Goal: Task Accomplishment & Management: Use online tool/utility

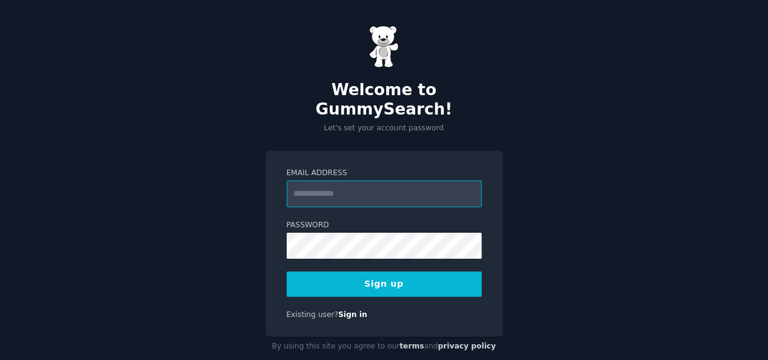
click at [365, 181] on input "Email Address" at bounding box center [384, 194] width 195 height 27
type input "**********"
click at [389, 271] on button "Sign up" at bounding box center [384, 283] width 195 height 25
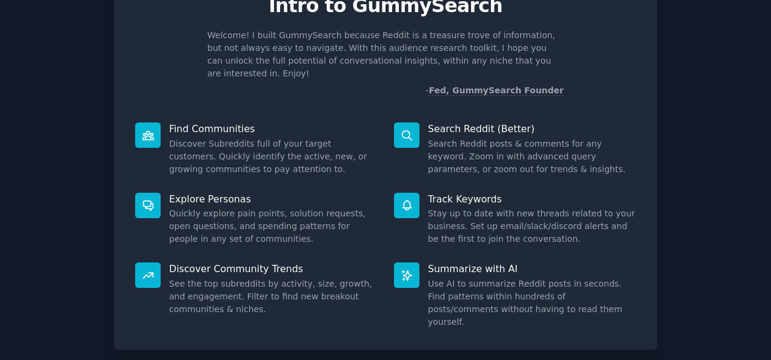
scroll to position [114, 0]
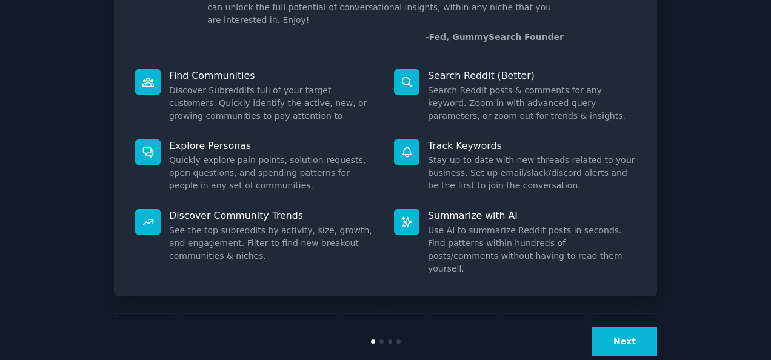
click at [629, 327] on button "Next" at bounding box center [624, 342] width 65 height 30
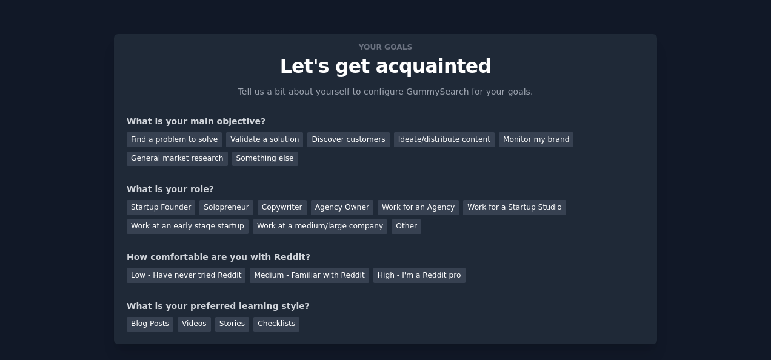
scroll to position [61, 0]
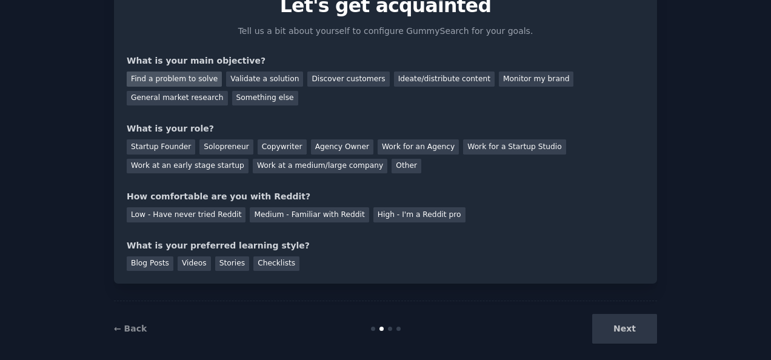
click at [184, 82] on div "Find a problem to solve" at bounding box center [174, 78] width 95 height 15
click at [227, 79] on div "Validate a solution" at bounding box center [264, 78] width 77 height 15
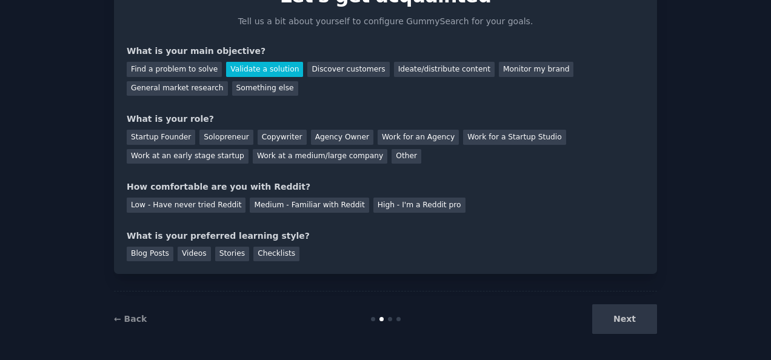
scroll to position [73, 0]
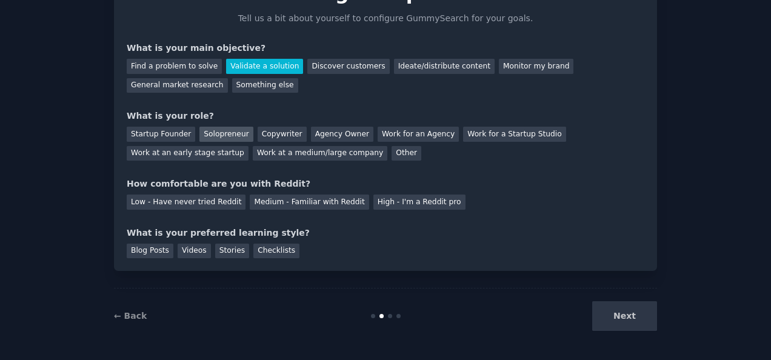
click at [213, 132] on div "Solopreneur" at bounding box center [225, 134] width 53 height 15
click at [288, 201] on div "Medium - Familiar with Reddit" at bounding box center [309, 201] width 119 height 15
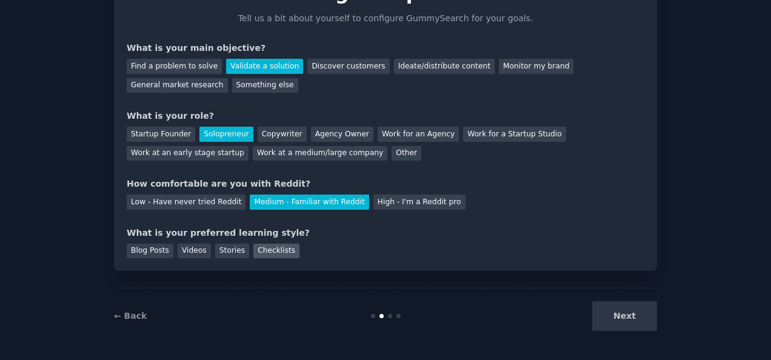
click at [253, 252] on div "Checklists" at bounding box center [276, 251] width 46 height 15
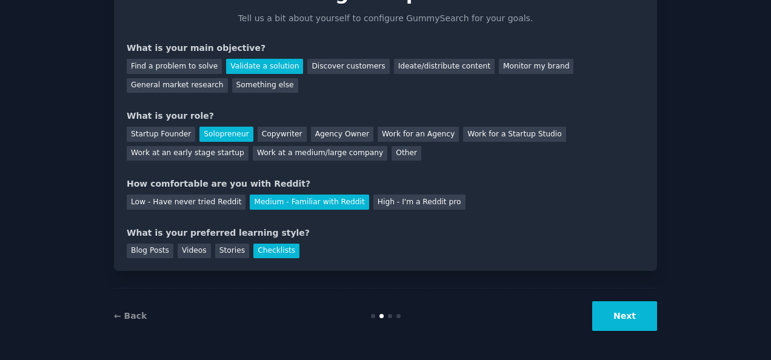
click at [619, 314] on button "Next" at bounding box center [624, 316] width 65 height 30
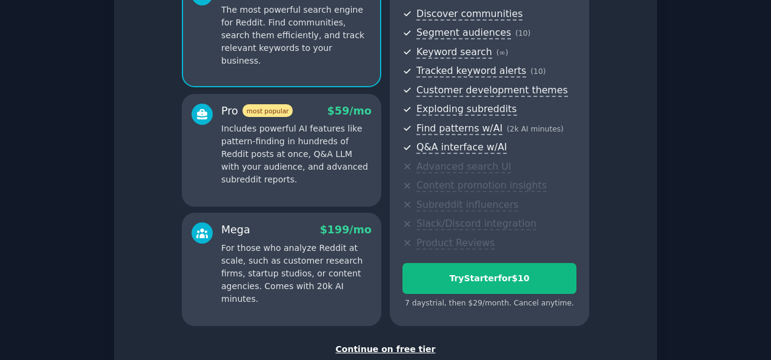
scroll to position [73, 0]
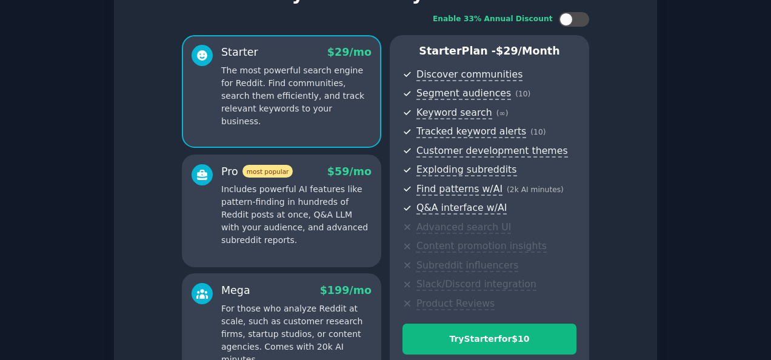
click at [315, 216] on p "Includes powerful AI features like pattern-finding in hundreds of Reddit posts …" at bounding box center [296, 215] width 150 height 64
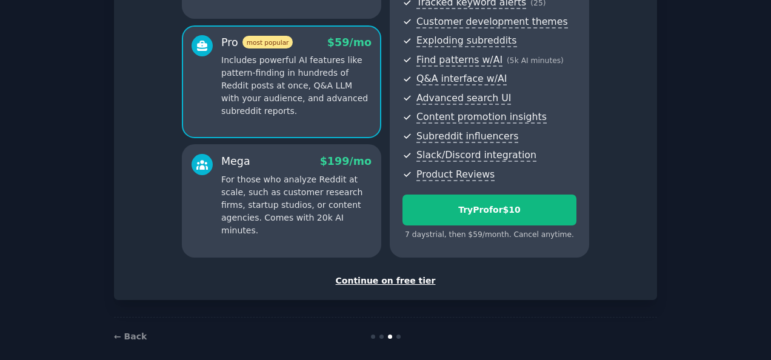
scroll to position [214, 0]
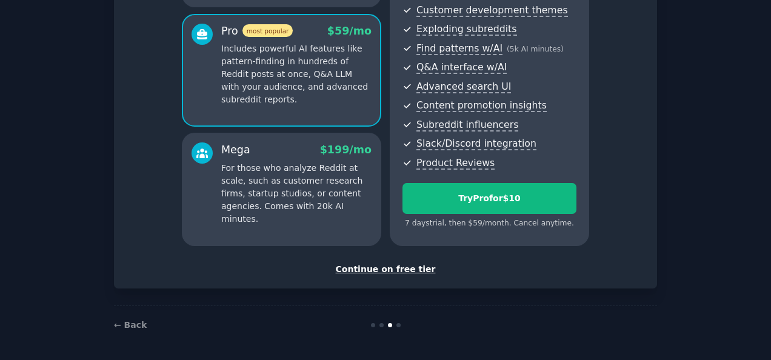
click at [400, 265] on div "Continue on free tier" at bounding box center [385, 269] width 517 height 13
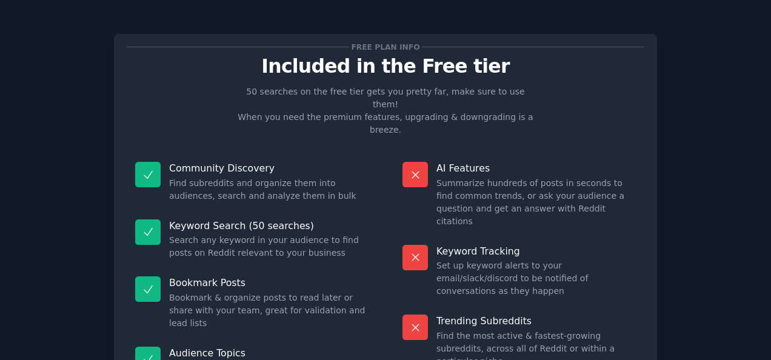
scroll to position [111, 0]
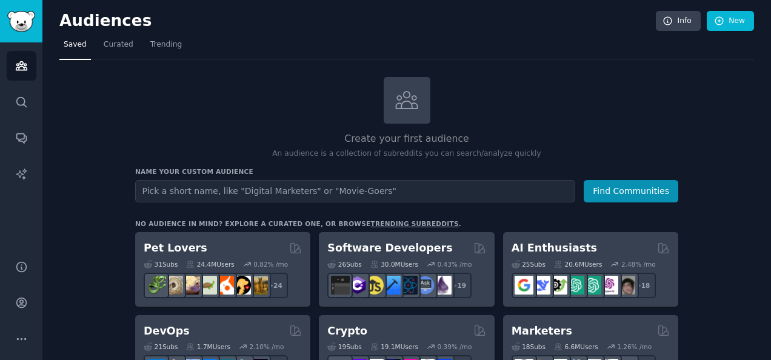
click at [257, 191] on input "text" at bounding box center [355, 191] width 440 height 22
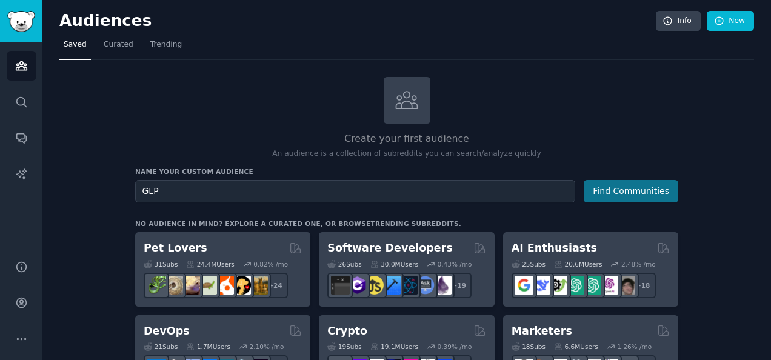
type input "GLP"
click at [643, 184] on button "Find Communities" at bounding box center [630, 191] width 95 height 22
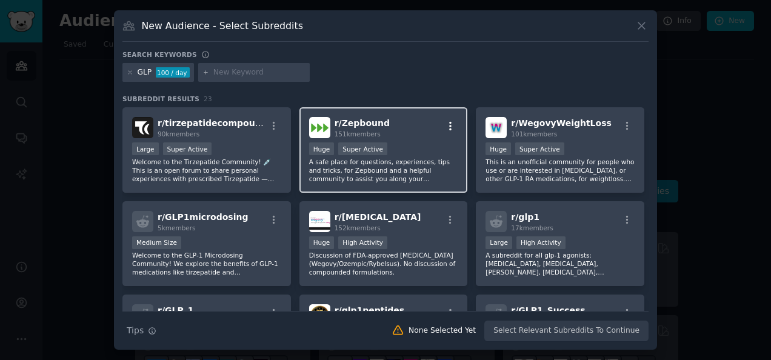
click at [445, 124] on icon "button" at bounding box center [450, 126] width 11 height 11
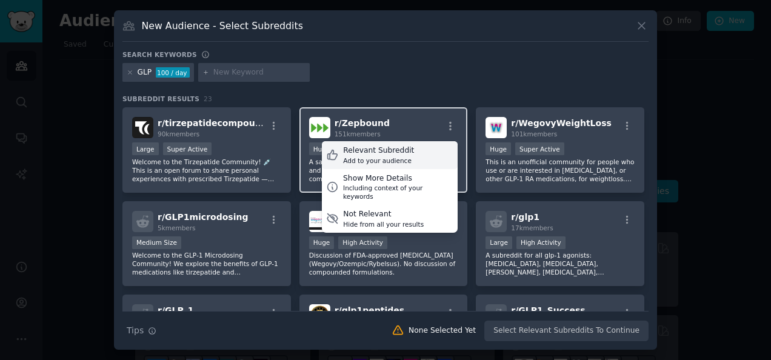
click at [373, 151] on div "Relevant Subreddit" at bounding box center [378, 150] width 71 height 11
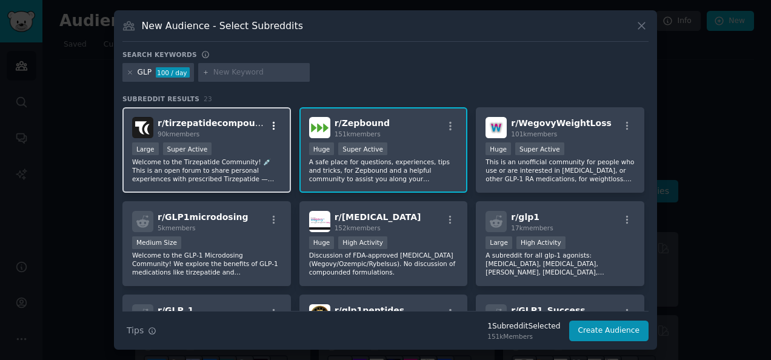
click at [274, 125] on icon "button" at bounding box center [273, 126] width 11 height 11
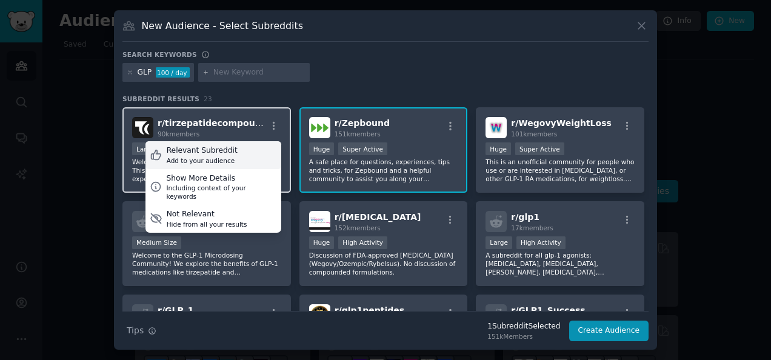
click at [200, 153] on div "Relevant Subreddit" at bounding box center [202, 150] width 71 height 11
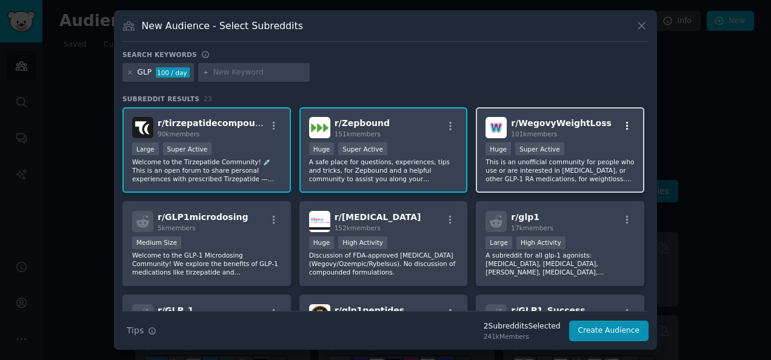
click at [628, 125] on icon "button" at bounding box center [627, 126] width 11 height 11
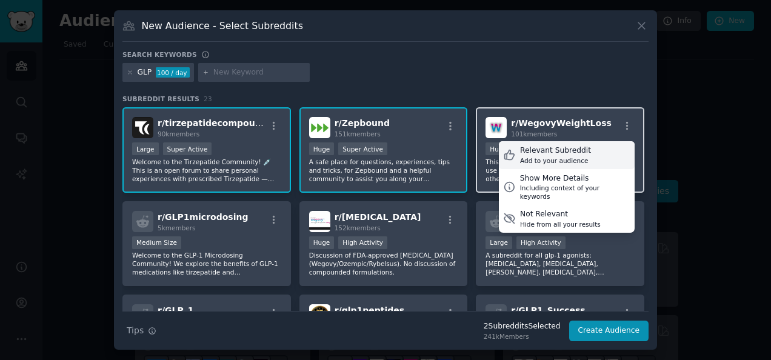
click at [544, 148] on div "Relevant Subreddit" at bounding box center [555, 150] width 71 height 11
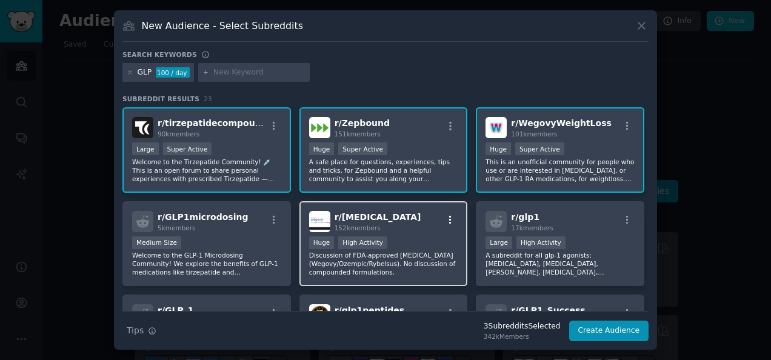
click at [449, 214] on icon "button" at bounding box center [450, 219] width 11 height 11
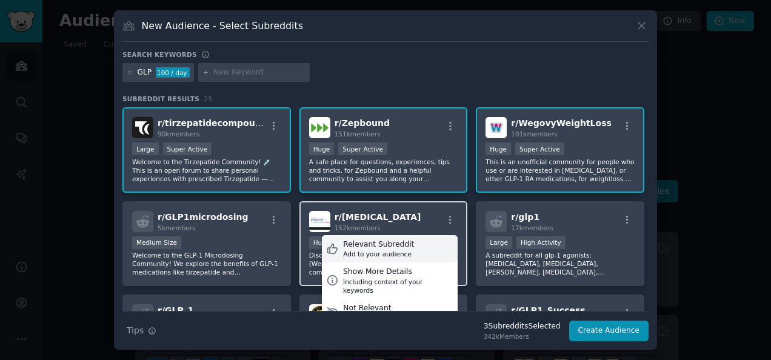
click at [363, 248] on div "Relevant Subreddit" at bounding box center [378, 244] width 71 height 11
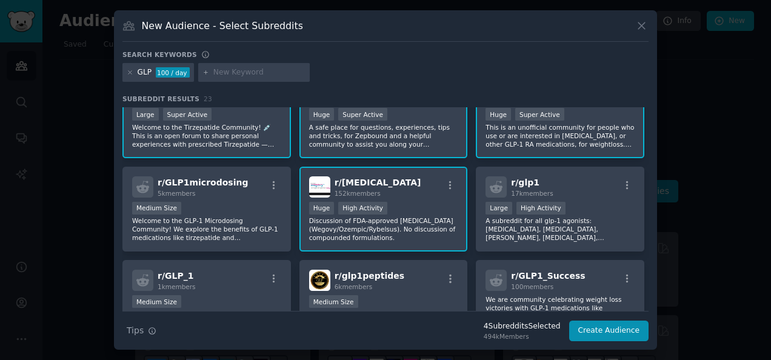
scroll to position [61, 0]
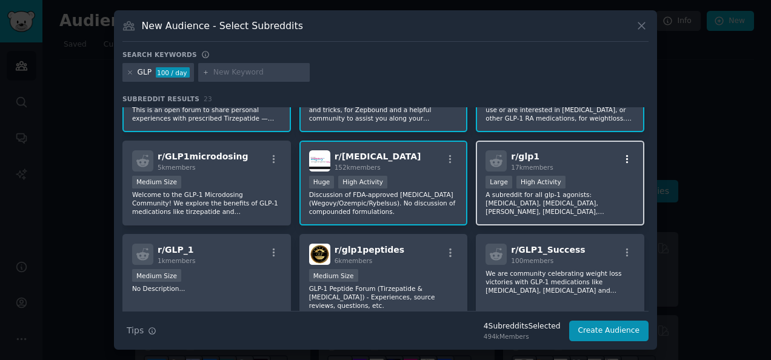
click at [626, 154] on icon "button" at bounding box center [627, 159] width 11 height 11
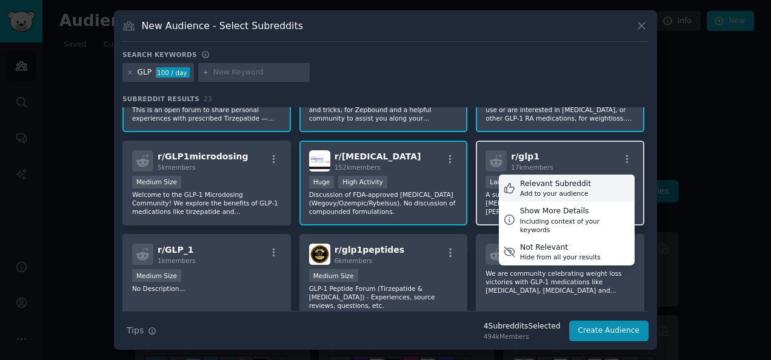
click at [579, 185] on div "Relevant Subreddit Add to your audience" at bounding box center [567, 188] width 136 height 28
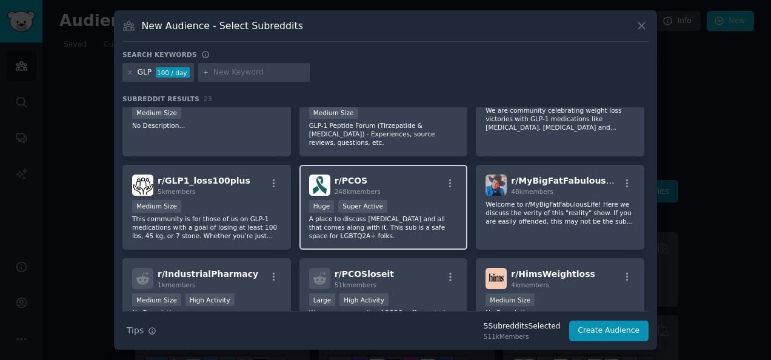
scroll to position [242, 0]
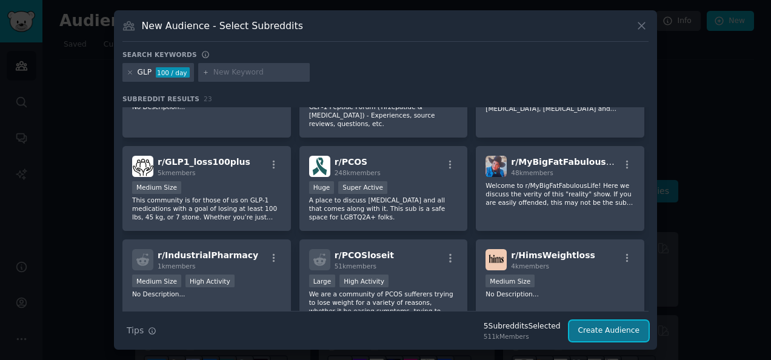
click at [609, 331] on button "Create Audience" at bounding box center [609, 330] width 80 height 21
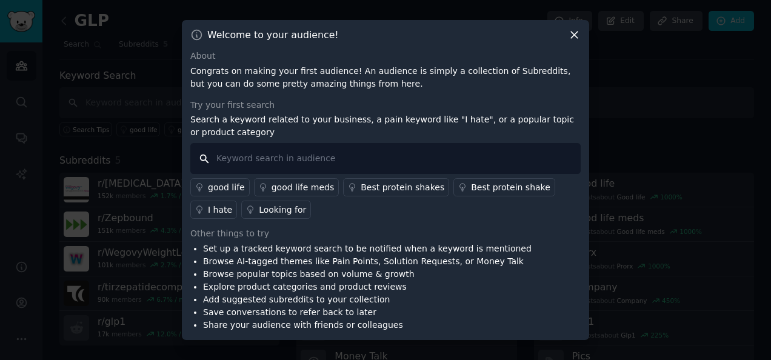
click at [276, 158] on input "text" at bounding box center [385, 158] width 390 height 31
type input "i"
click at [232, 204] on div "I hate" at bounding box center [220, 210] width 24 height 13
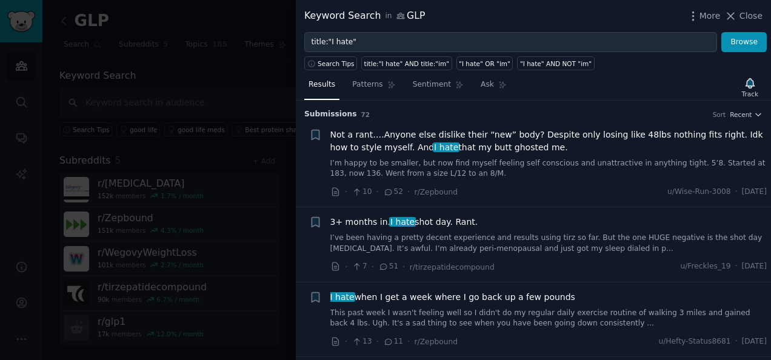
click at [749, 120] on li "+ Not a rant….Anyone else dislike their “new” body? Despite only losing like 48…" at bounding box center [533, 163] width 475 height 87
click at [750, 114] on button "Recent" at bounding box center [745, 114] width 33 height 8
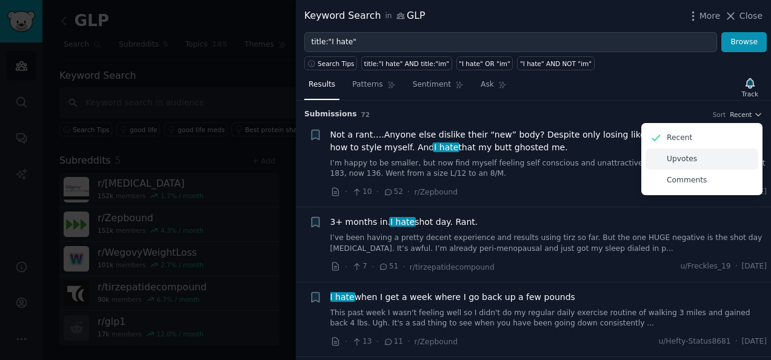
click at [680, 160] on p "Upvotes" at bounding box center [681, 159] width 30 height 11
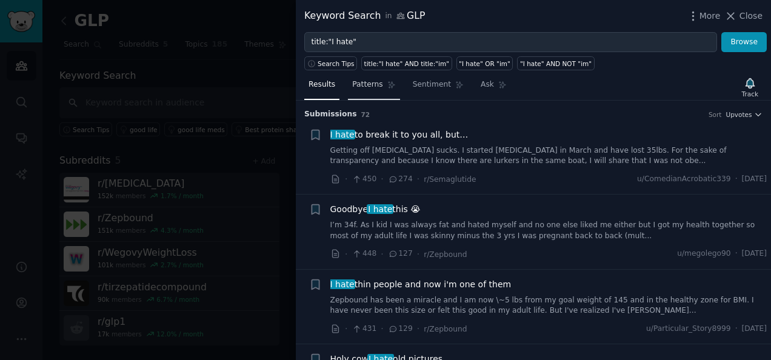
click at [360, 90] on link "Patterns" at bounding box center [373, 87] width 51 height 25
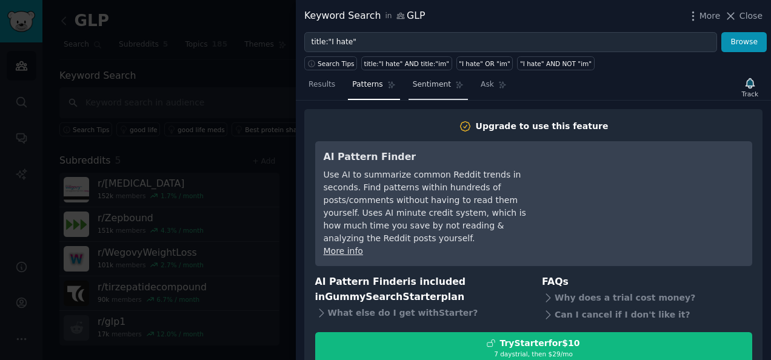
click at [431, 86] on span "Sentiment" at bounding box center [432, 84] width 38 height 11
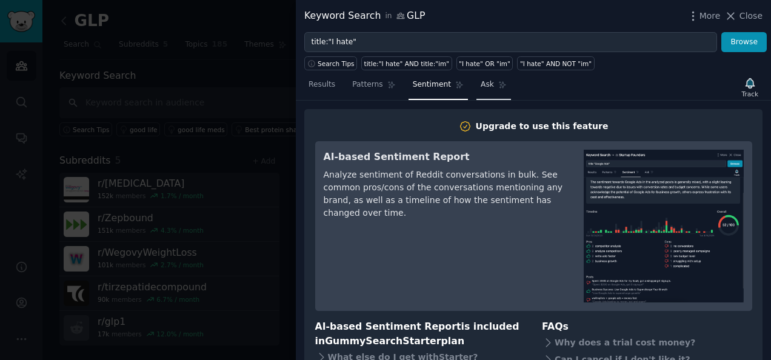
click at [480, 88] on span "Ask" at bounding box center [486, 84] width 13 height 11
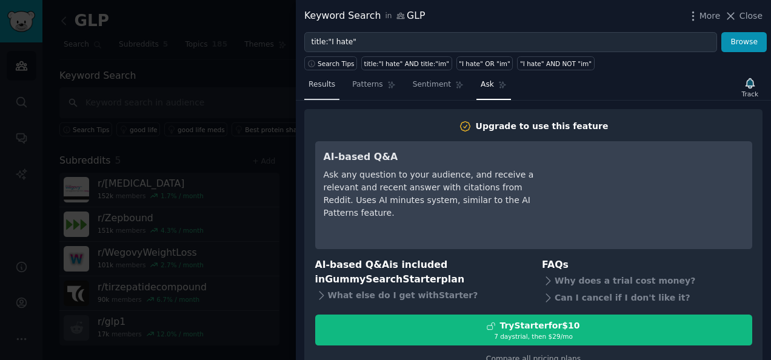
click at [321, 78] on link "Results" at bounding box center [321, 87] width 35 height 25
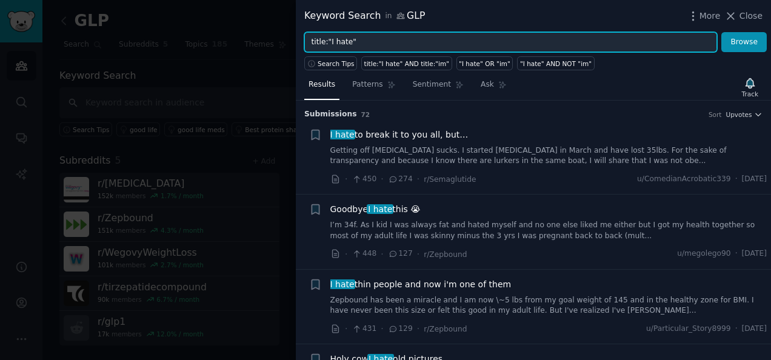
drag, startPoint x: 376, startPoint y: 36, endPoint x: 328, endPoint y: 36, distance: 47.9
click at [328, 36] on input "title:"I hate"" at bounding box center [510, 42] width 413 height 21
type input "title:"side effects""
click at [721, 32] on button "Browse" at bounding box center [743, 42] width 45 height 21
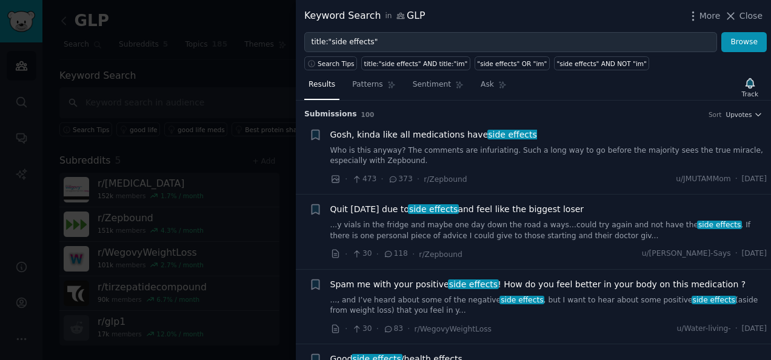
click at [455, 136] on span "Gosh, kinda like all medications have side effects" at bounding box center [433, 134] width 207 height 13
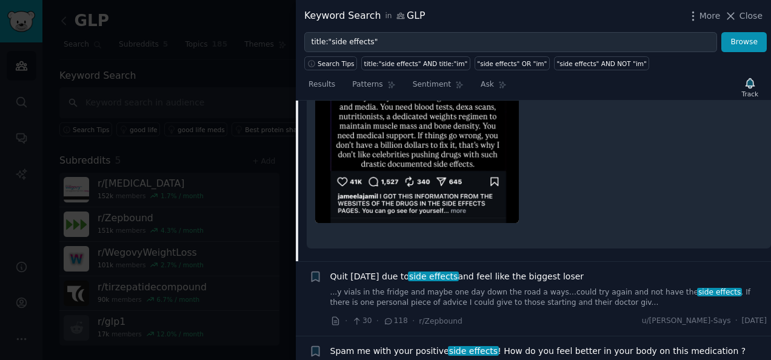
scroll to position [443, 0]
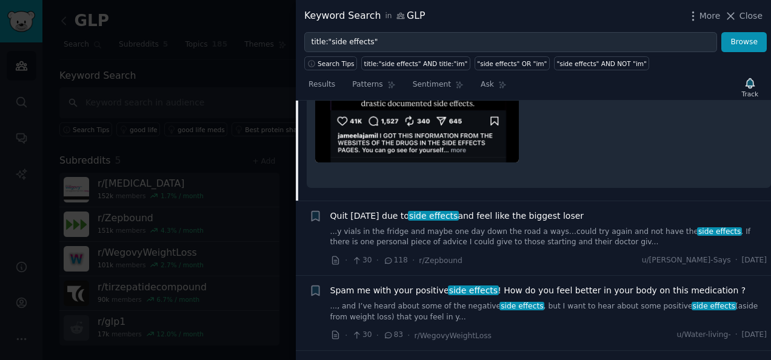
click at [471, 236] on link "...y vials in the fridge and maybe one day down the road a ways…could try again…" at bounding box center [548, 237] width 437 height 21
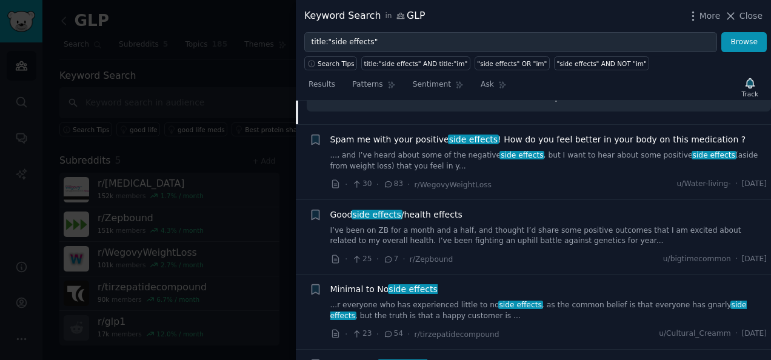
scroll to position [578, 0]
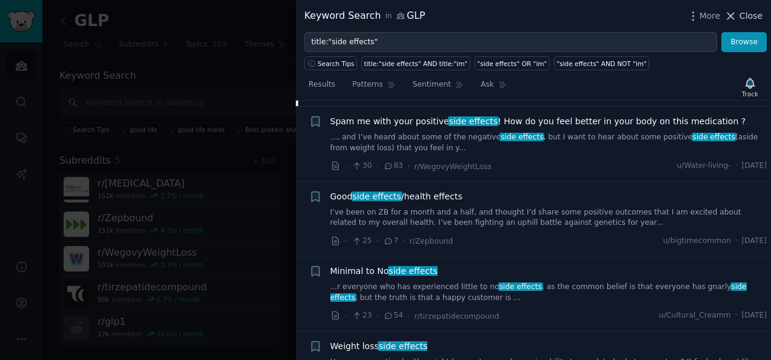
click at [750, 18] on span "Close" at bounding box center [750, 16] width 23 height 13
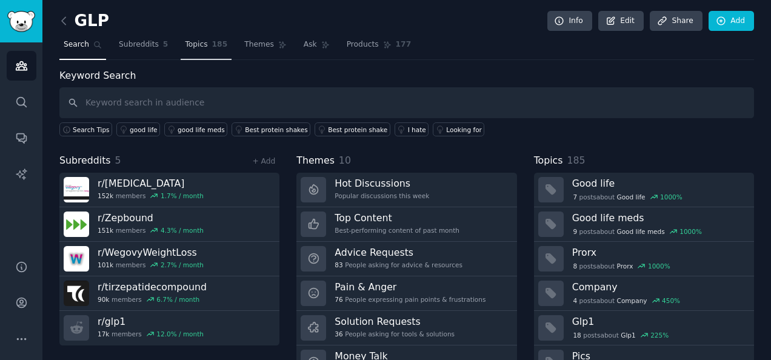
click at [212, 41] on span "185" at bounding box center [220, 44] width 16 height 11
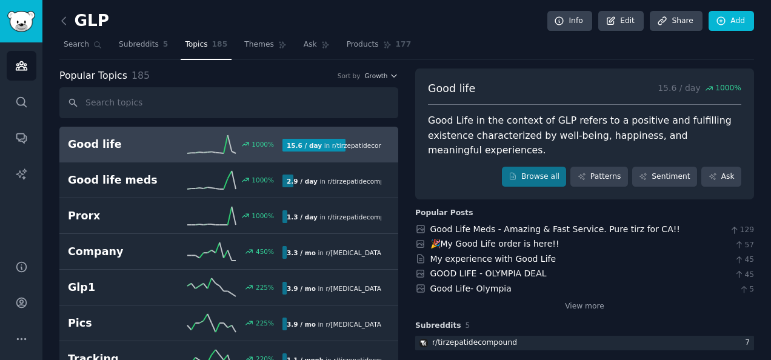
click at [336, 143] on span "r/ tirzepatidecompound" at bounding box center [368, 145] width 73 height 7
click at [556, 167] on link "Browse all" at bounding box center [534, 177] width 65 height 21
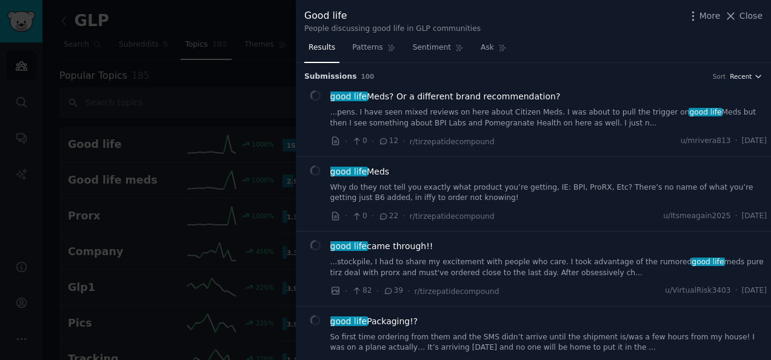
click at [749, 78] on button "Recent" at bounding box center [745, 76] width 33 height 8
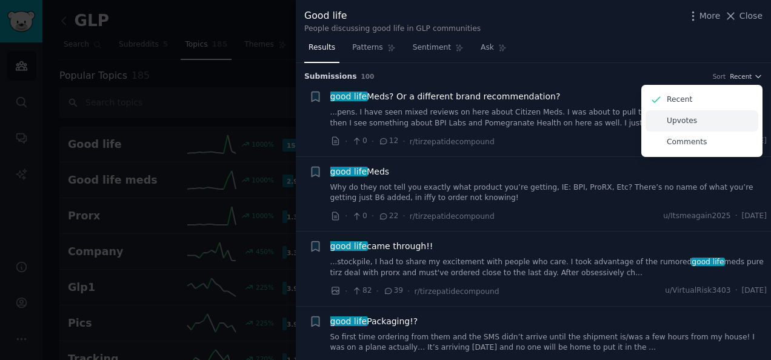
click at [674, 122] on p "Upvotes" at bounding box center [681, 121] width 30 height 11
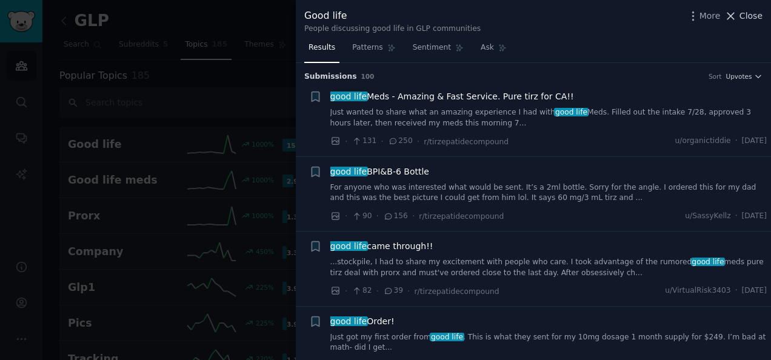
click at [735, 16] on icon at bounding box center [730, 16] width 13 height 13
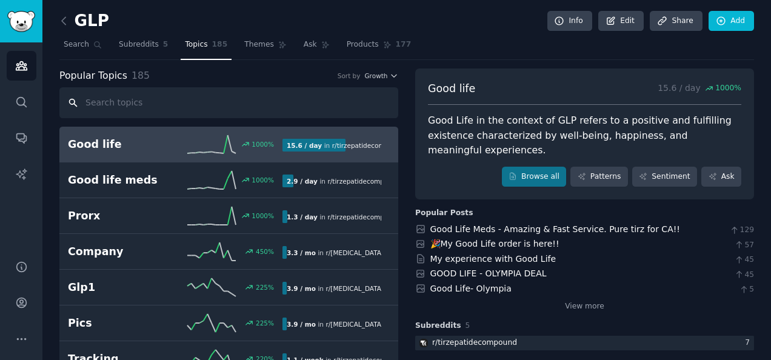
click at [114, 101] on input "text" at bounding box center [228, 102] width 339 height 31
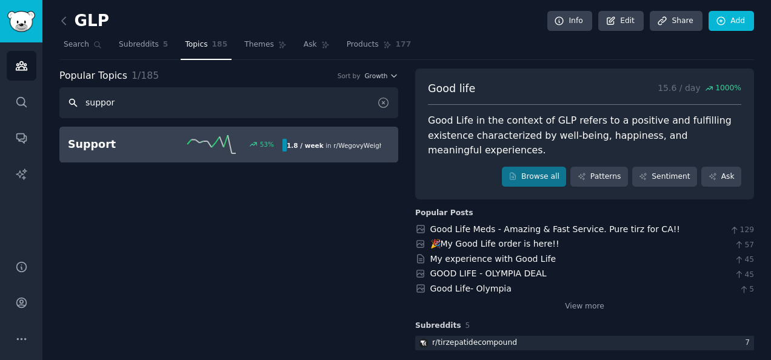
type input "suppor"
click at [126, 147] on h2 "Support" at bounding box center [121, 144] width 107 height 15
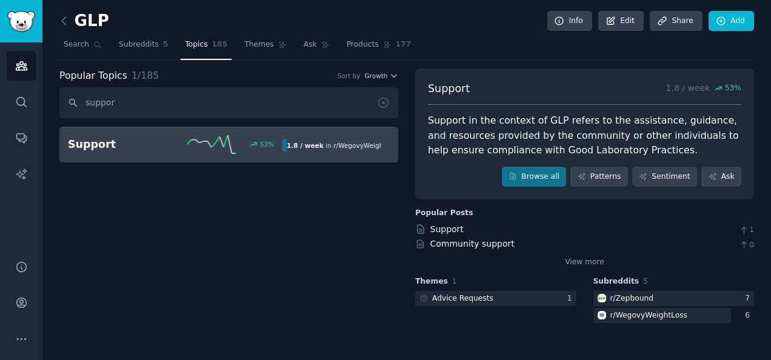
click at [384, 103] on icon at bounding box center [384, 103] width 10 height 10
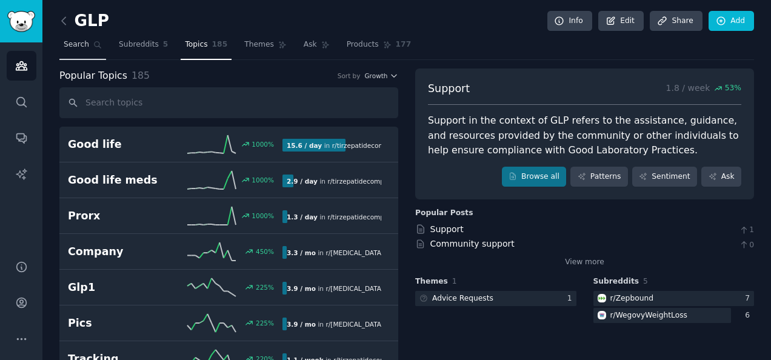
click at [86, 45] on link "Search" at bounding box center [82, 47] width 47 height 25
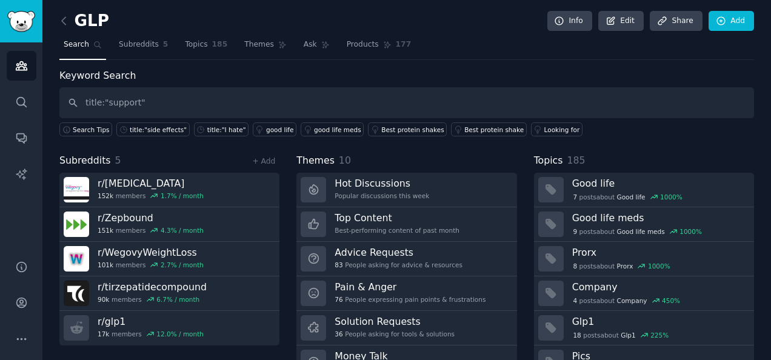
type input "title:"support""
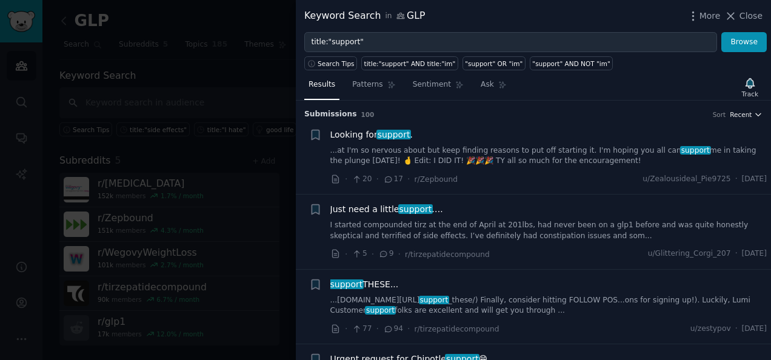
click at [747, 116] on span "Recent" at bounding box center [740, 114] width 22 height 8
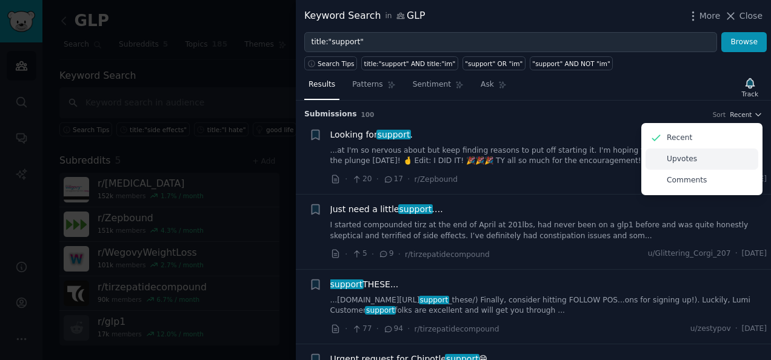
click at [689, 160] on p "Upvotes" at bounding box center [681, 159] width 30 height 11
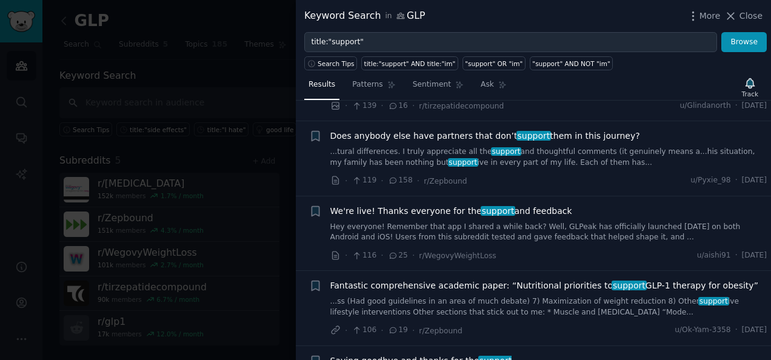
scroll to position [242, 0]
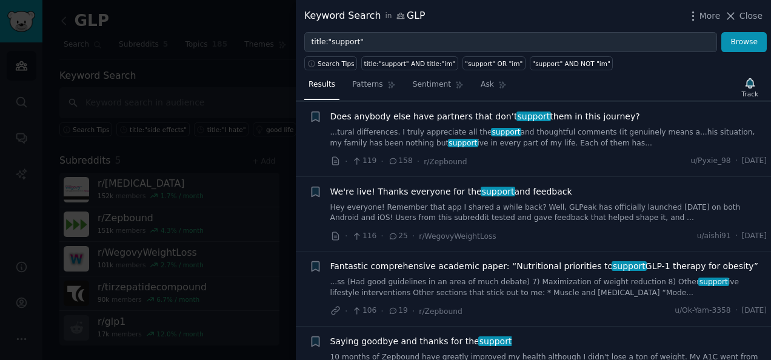
click at [453, 210] on link "Hey everyone! Remember that app I shared a while back? Well, GLPeak has officia…" at bounding box center [548, 212] width 437 height 21
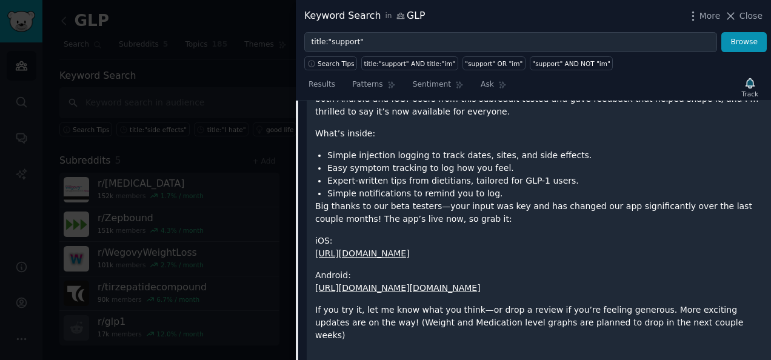
scroll to position [499, 0]
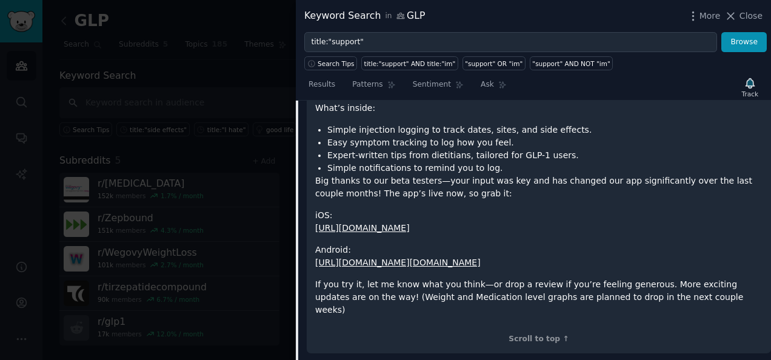
click at [410, 229] on link "https://apps.apple.com/us/app/glpeak/id6744581459" at bounding box center [362, 228] width 95 height 10
click at [750, 16] on span "Close" at bounding box center [750, 16] width 23 height 13
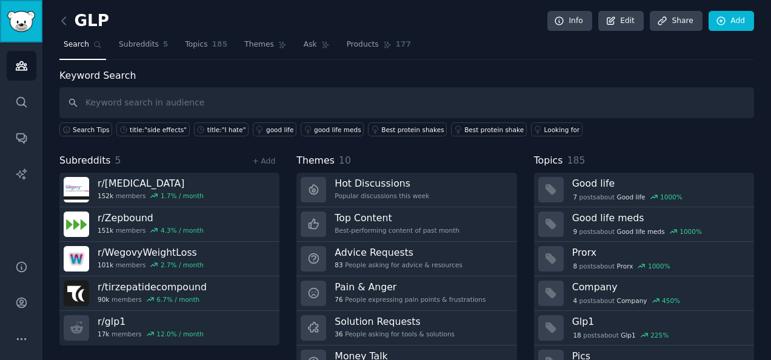
click at [19, 15] on img "Sidebar" at bounding box center [21, 21] width 28 height 21
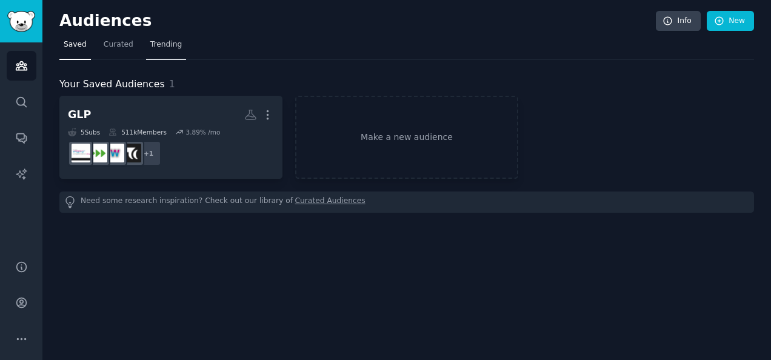
click at [153, 45] on span "Trending" at bounding box center [166, 44] width 32 height 11
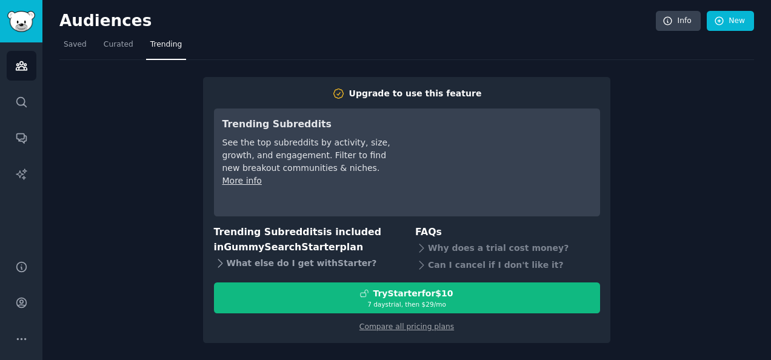
click at [228, 259] on div "What else do I get with Starter ?" at bounding box center [306, 262] width 185 height 17
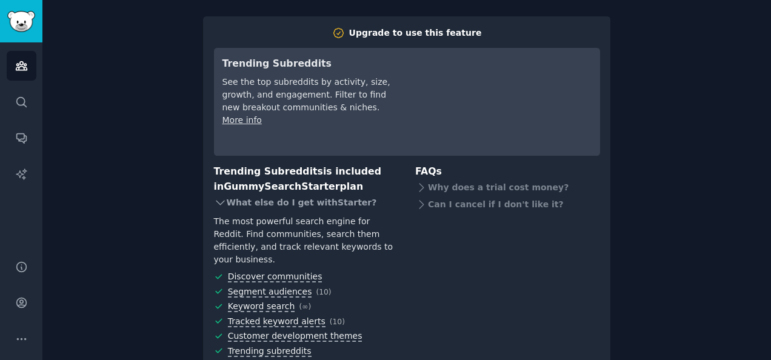
scroll to position [162, 0]
